Goal: Find specific page/section: Find specific page/section

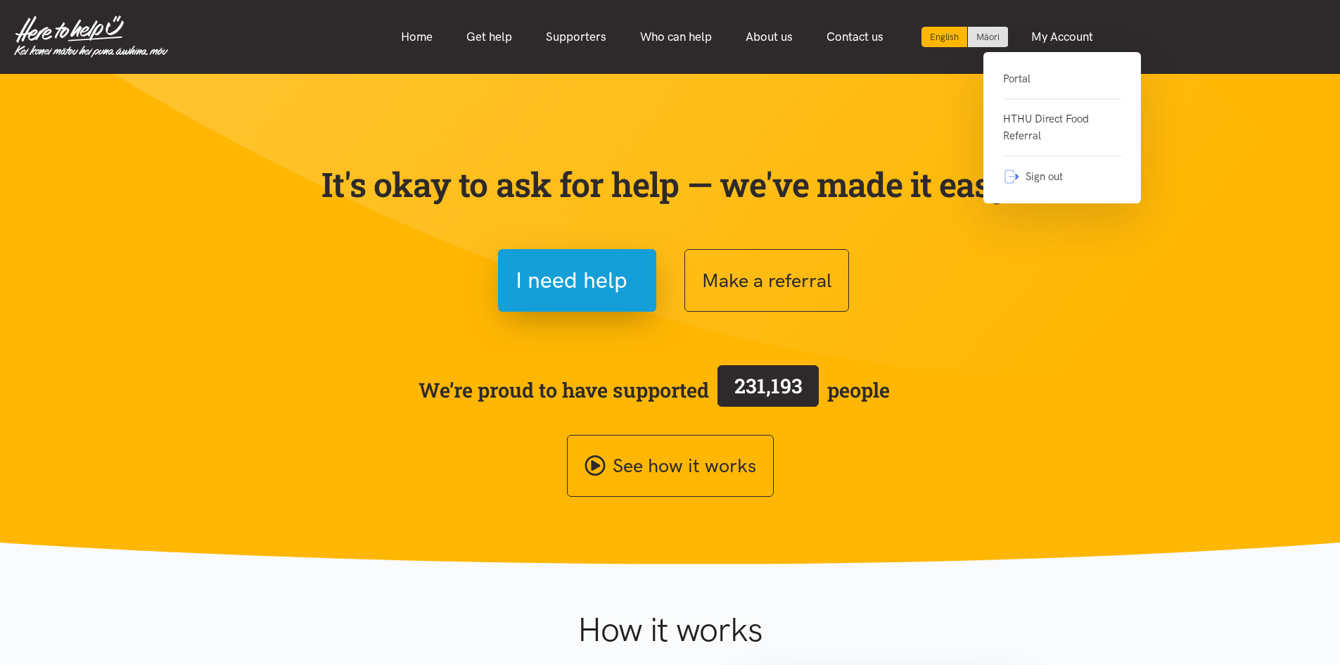
click at [1053, 81] on link "Portal" at bounding box center [1062, 84] width 118 height 29
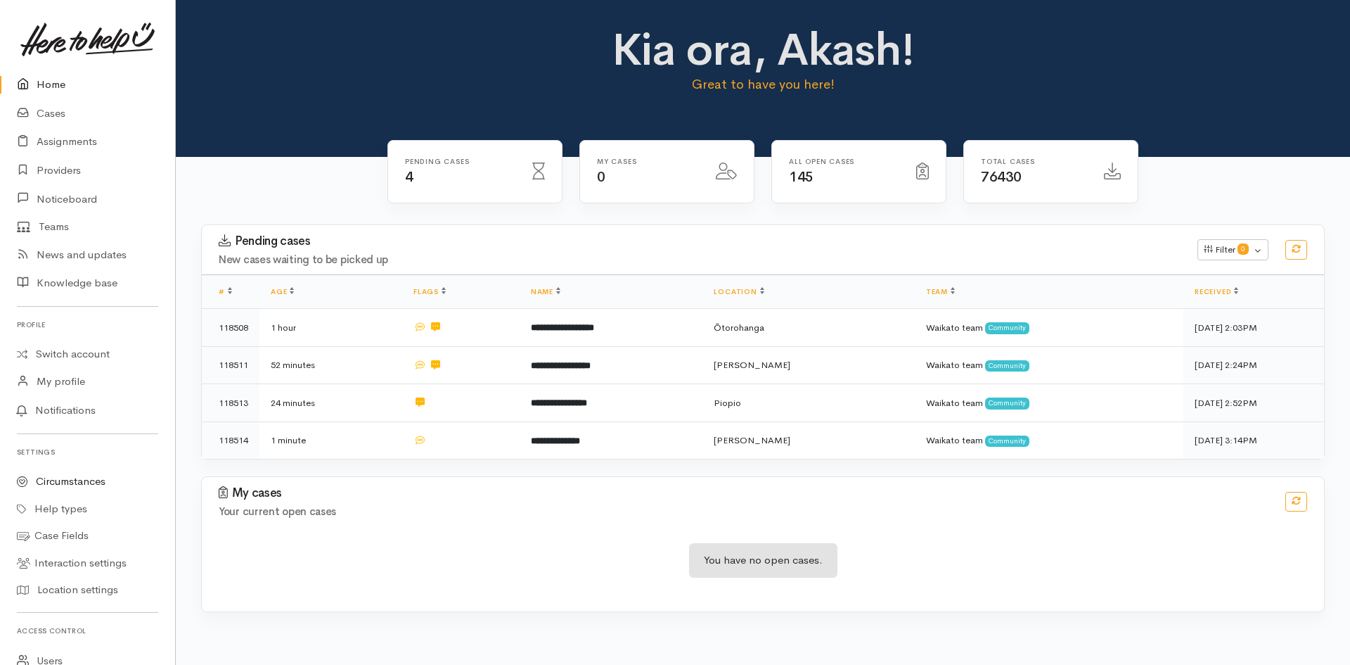
click at [82, 472] on link "Circumstances" at bounding box center [87, 481] width 175 height 27
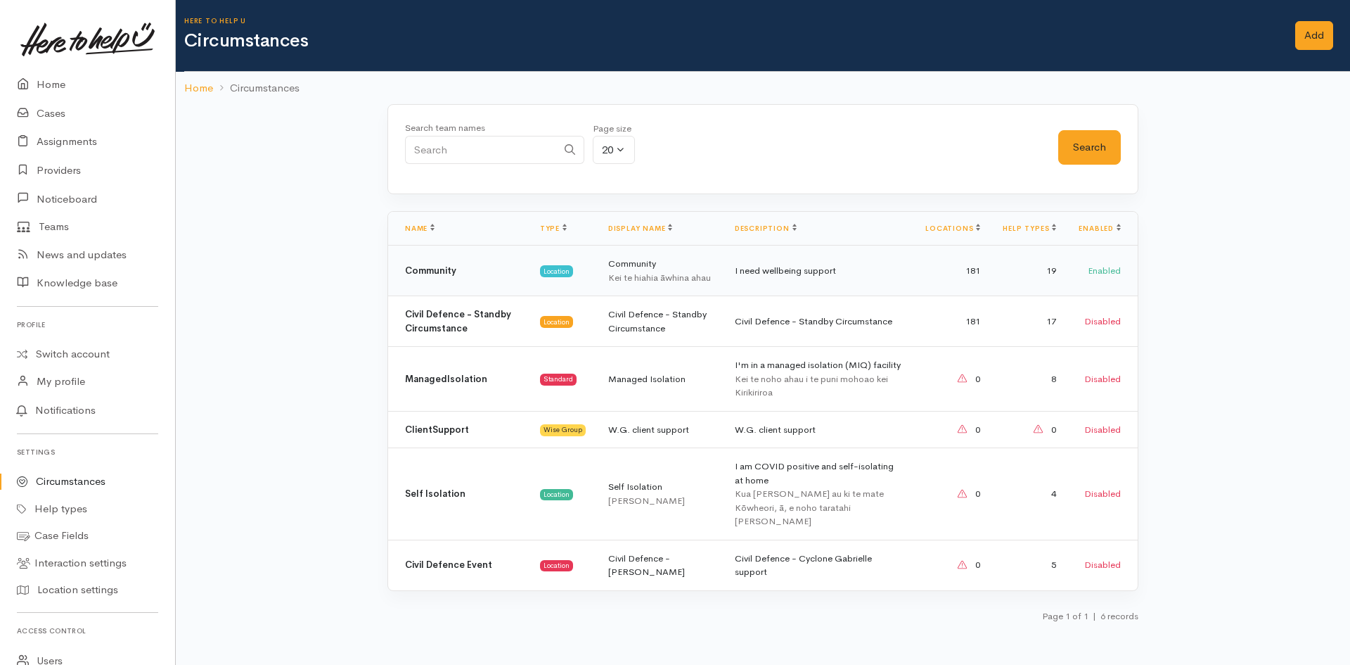
click at [674, 276] on div "Kei te hiahia āwhina ahau" at bounding box center [660, 278] width 104 height 14
